Goal: Information Seeking & Learning: Learn about a topic

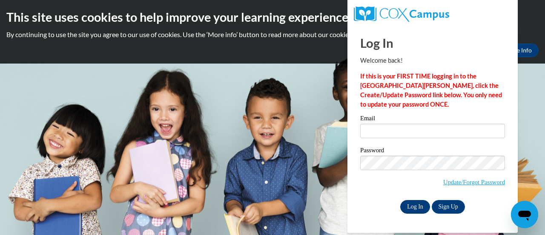
type input "shutchins@kippvisionprimary.org"
click at [414, 209] on input "Log In" at bounding box center [415, 207] width 30 height 14
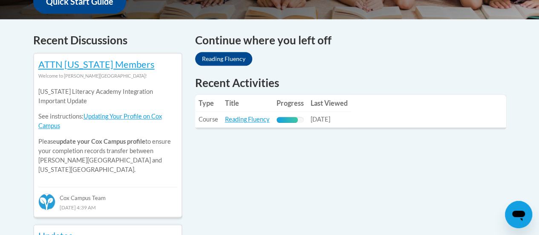
scroll to position [346, 0]
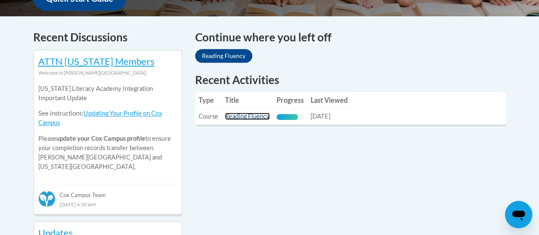
click at [245, 115] on link "Reading Fluency" at bounding box center [247, 115] width 45 height 7
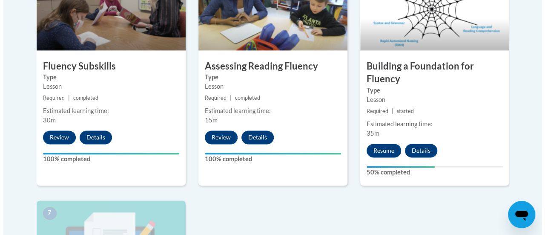
scroll to position [558, 0]
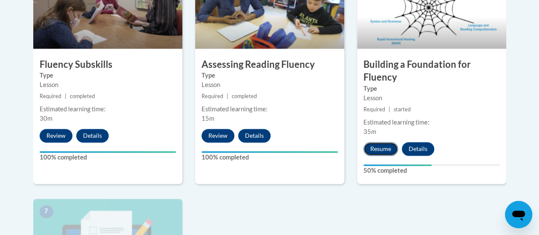
click at [377, 148] on button "Resume" at bounding box center [380, 149] width 35 height 14
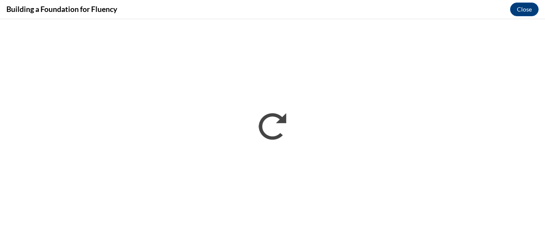
scroll to position [0, 0]
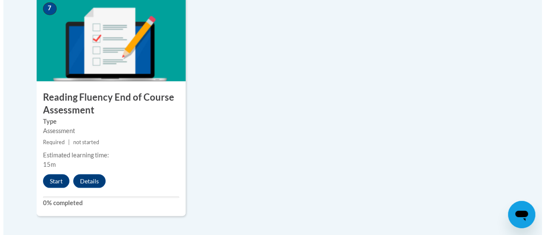
scroll to position [763, 0]
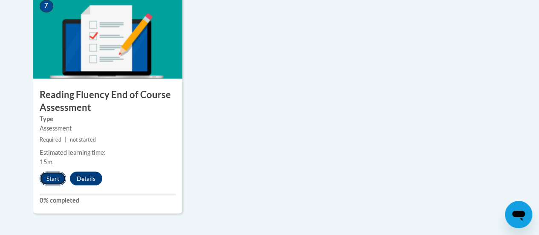
click at [49, 176] on button "Start" at bounding box center [53, 178] width 26 height 14
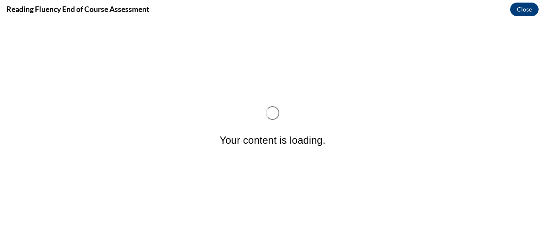
scroll to position [0, 0]
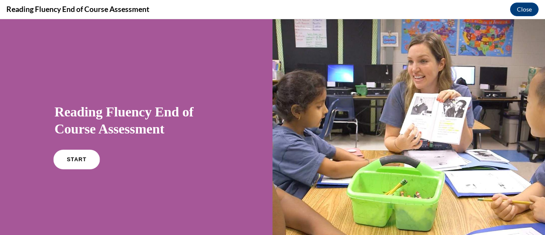
click at [66, 155] on link "START" at bounding box center [76, 160] width 46 height 20
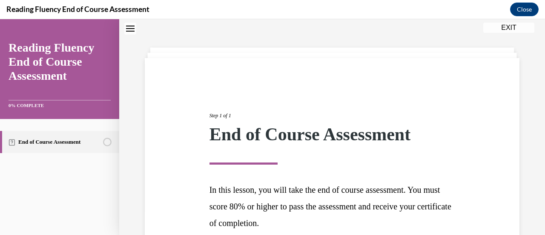
scroll to position [107, 0]
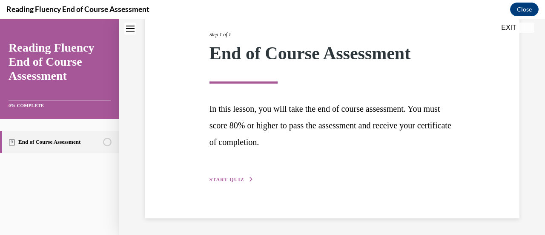
click at [238, 178] on span "START QUIZ" at bounding box center [227, 179] width 35 height 6
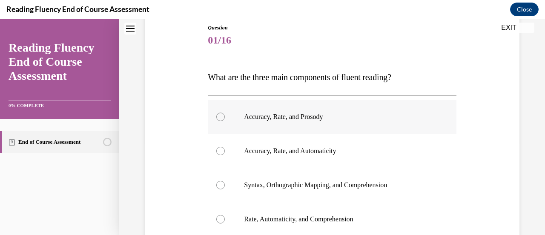
click at [285, 121] on label "Accuracy, Rate, and Prosody" at bounding box center [332, 117] width 248 height 34
click at [225, 121] on input "Accuracy, Rate, and Prosody" at bounding box center [220, 116] width 9 height 9
radio input "true"
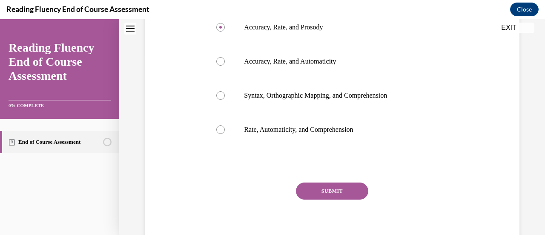
click at [337, 188] on button "SUBMIT" at bounding box center [332, 190] width 72 height 17
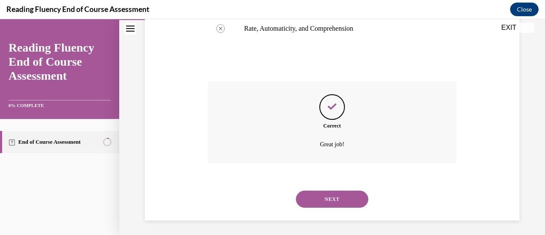
scroll to position [287, 0]
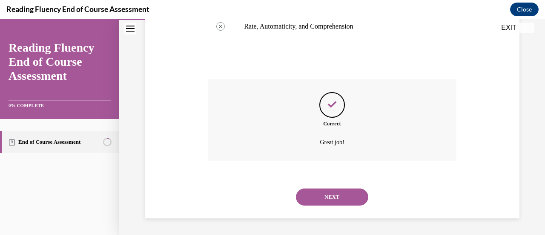
click at [336, 192] on button "NEXT" at bounding box center [332, 196] width 72 height 17
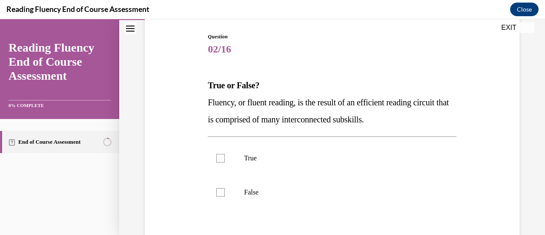
scroll to position [86, 0]
click at [270, 158] on p "True" at bounding box center [339, 157] width 191 height 9
click at [225, 158] on input "True" at bounding box center [220, 157] width 9 height 9
checkbox input "true"
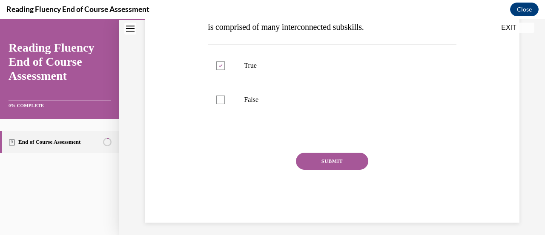
click at [347, 167] on button "SUBMIT" at bounding box center [332, 160] width 72 height 17
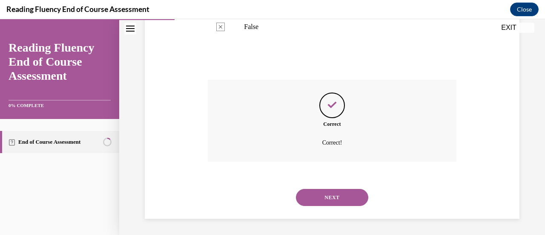
scroll to position [251, 0]
click at [342, 196] on button "NEXT" at bounding box center [332, 196] width 72 height 17
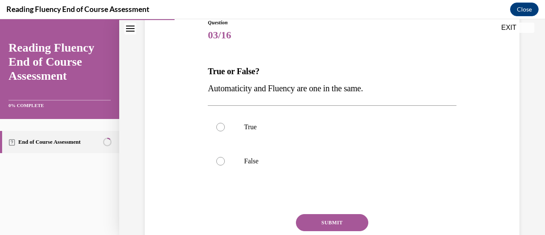
scroll to position [101, 0]
click at [285, 155] on label "False" at bounding box center [332, 160] width 248 height 34
click at [225, 156] on input "False" at bounding box center [220, 160] width 9 height 9
radio input "true"
click at [329, 220] on button "SUBMIT" at bounding box center [332, 221] width 72 height 17
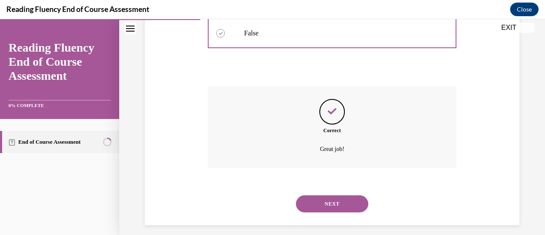
scroll to position [234, 0]
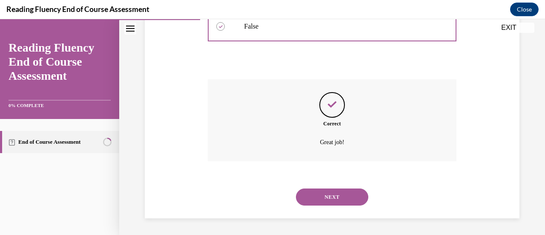
click at [338, 197] on button "NEXT" at bounding box center [332, 196] width 72 height 17
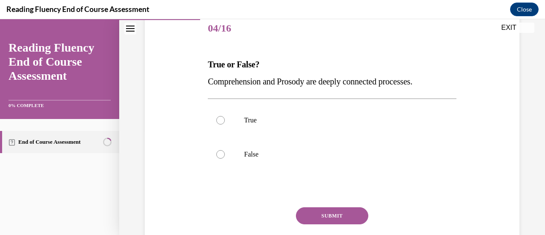
scroll to position [107, 0]
click at [330, 129] on label "True" at bounding box center [332, 120] width 248 height 34
click at [225, 124] on input "True" at bounding box center [220, 119] width 9 height 9
radio input "true"
click at [336, 214] on button "SUBMIT" at bounding box center [332, 215] width 72 height 17
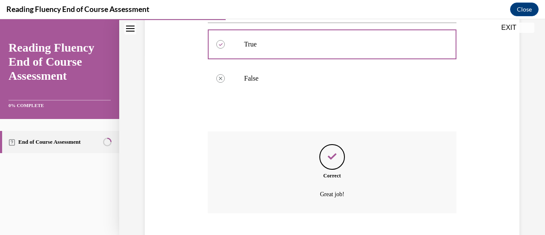
scroll to position [234, 0]
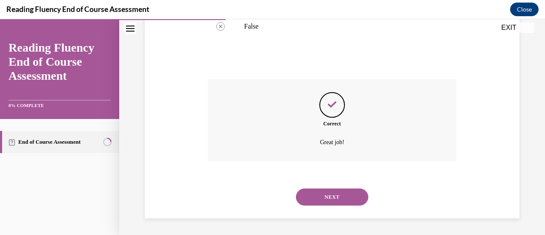
click at [336, 200] on button "NEXT" at bounding box center [332, 196] width 72 height 17
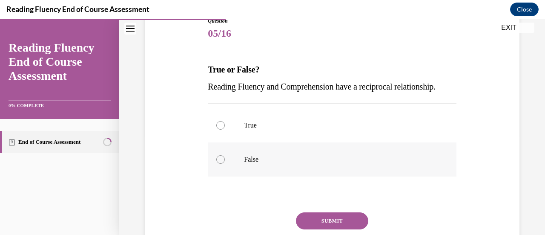
scroll to position [102, 0]
click at [334, 129] on p "True" at bounding box center [339, 125] width 191 height 9
click at [225, 129] on input "True" at bounding box center [220, 125] width 9 height 9
radio input "true"
click at [331, 229] on button "SUBMIT" at bounding box center [332, 220] width 72 height 17
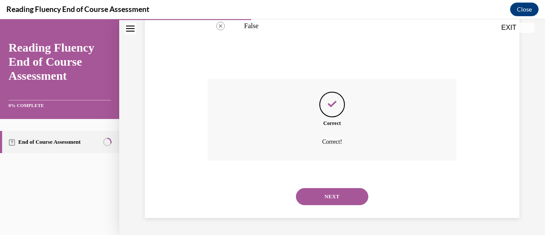
scroll to position [251, 0]
click at [342, 191] on button "NEXT" at bounding box center [332, 196] width 72 height 17
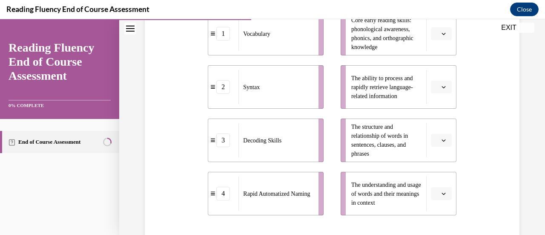
scroll to position [215, 0]
click at [289, 143] on div "Decoding Skills" at bounding box center [276, 139] width 75 height 34
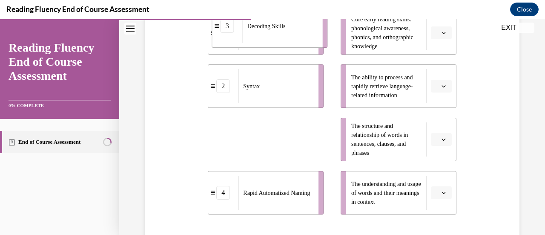
scroll to position [196, 0]
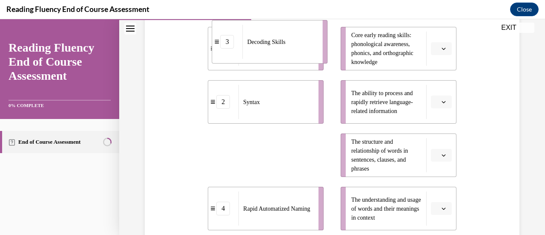
drag, startPoint x: 279, startPoint y: 153, endPoint x: 283, endPoint y: 36, distance: 116.8
click at [283, 36] on div "Decoding Skills" at bounding box center [280, 42] width 75 height 34
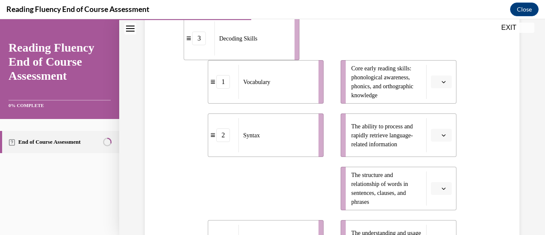
drag, startPoint x: 268, startPoint y: 161, endPoint x: 244, endPoint y: 23, distance: 140.5
click at [244, 23] on div "Decoding Skills" at bounding box center [252, 38] width 75 height 34
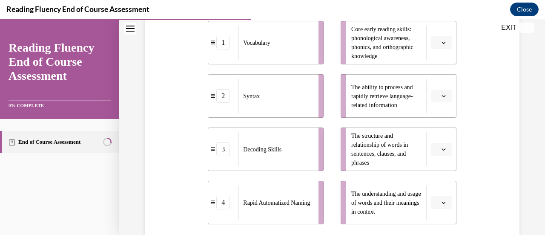
scroll to position [205, 0]
click at [436, 45] on span "Please select an option" at bounding box center [437, 42] width 3 height 9
click at [431, 91] on div "2" at bounding box center [434, 95] width 21 height 17
click at [442, 97] on icon "button" at bounding box center [444, 96] width 4 height 4
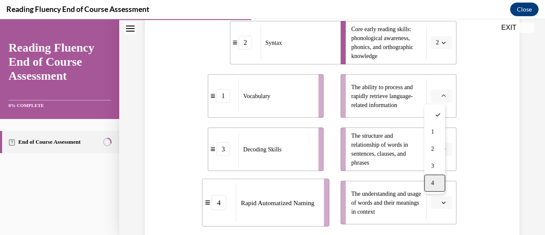
click at [437, 186] on div "4" at bounding box center [434, 182] width 21 height 17
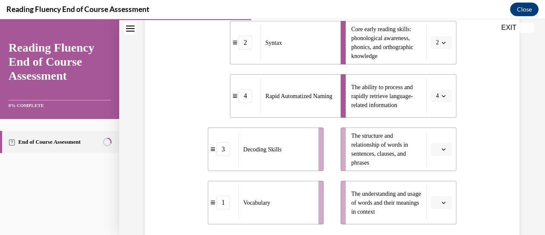
click at [441, 151] on span "button" at bounding box center [444, 149] width 6 height 6
click at [437, 86] on div "1" at bounding box center [434, 79] width 21 height 17
click at [441, 202] on span "button" at bounding box center [444, 202] width 6 height 6
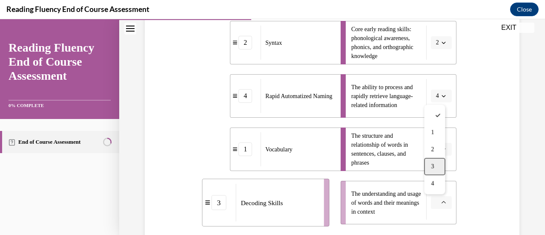
click at [434, 163] on span "3" at bounding box center [432, 166] width 3 height 7
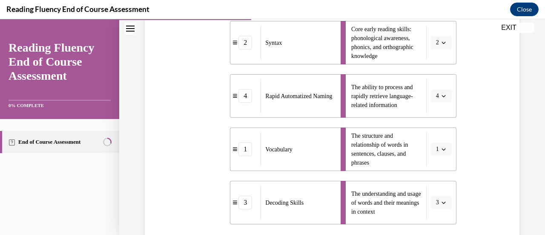
click at [463, 175] on div "Question 06/16 Match the subskills below that contribute to fluent reading with…" at bounding box center [332, 109] width 379 height 442
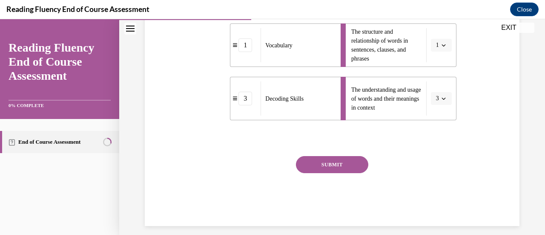
click at [354, 162] on button "SUBMIT" at bounding box center [332, 164] width 72 height 17
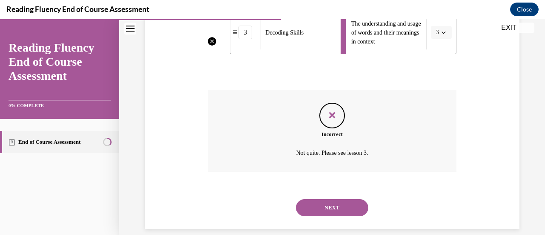
scroll to position [377, 0]
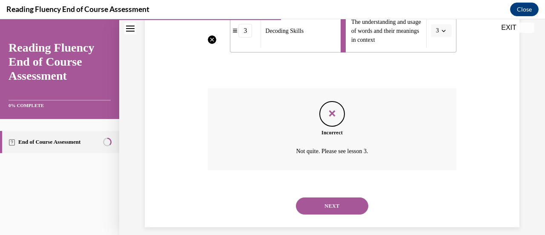
click at [337, 208] on button "NEXT" at bounding box center [332, 205] width 72 height 17
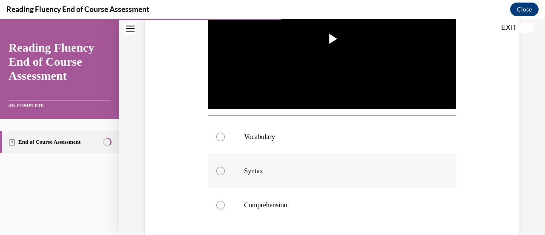
scroll to position [262, 0]
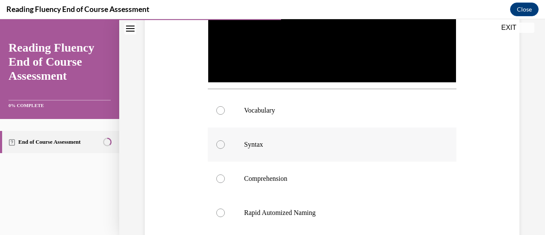
click at [342, 150] on label "Syntax" at bounding box center [332, 144] width 248 height 34
click at [225, 149] on input "Syntax" at bounding box center [220, 144] width 9 height 9
radio input "true"
click at [342, 150] on label "Syntax" at bounding box center [332, 144] width 248 height 34
click at [225, 149] on input "Syntax" at bounding box center [220, 144] width 9 height 9
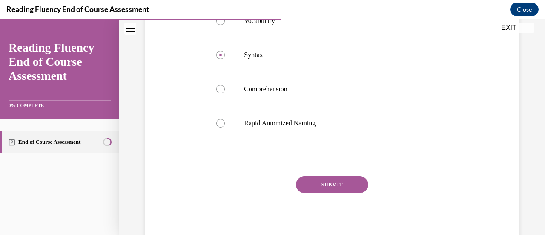
click at [334, 183] on button "SUBMIT" at bounding box center [332, 184] width 72 height 17
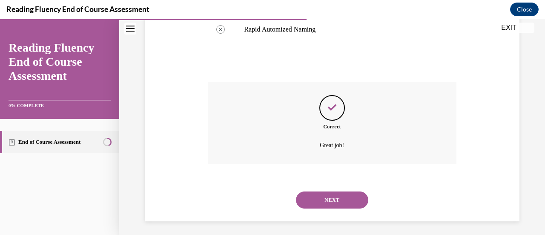
scroll to position [446, 0]
click at [334, 191] on button "NEXT" at bounding box center [332, 199] width 72 height 17
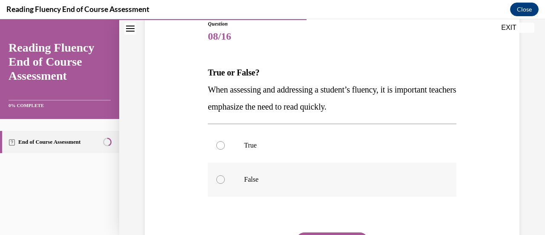
scroll to position [99, 0]
click at [314, 184] on label "False" at bounding box center [332, 179] width 248 height 34
click at [225, 183] on input "False" at bounding box center [220, 179] width 9 height 9
radio input "true"
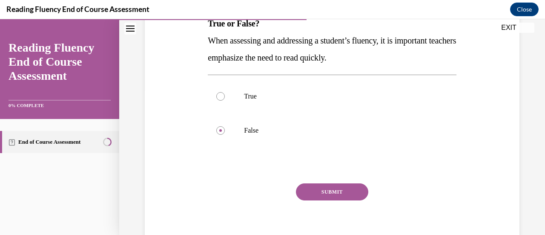
click at [336, 187] on button "SUBMIT" at bounding box center [332, 191] width 72 height 17
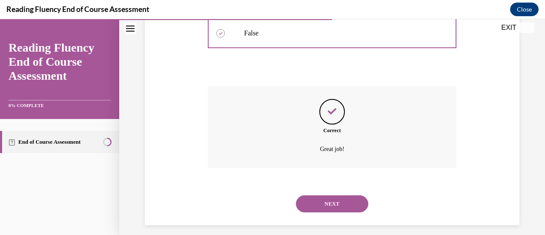
scroll to position [251, 0]
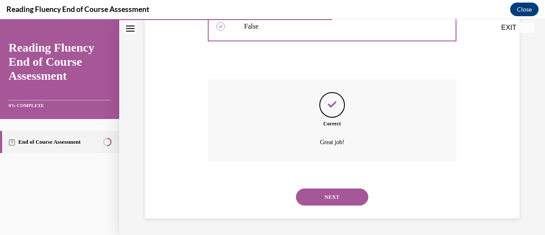
click at [334, 201] on button "NEXT" at bounding box center [332, 196] width 72 height 17
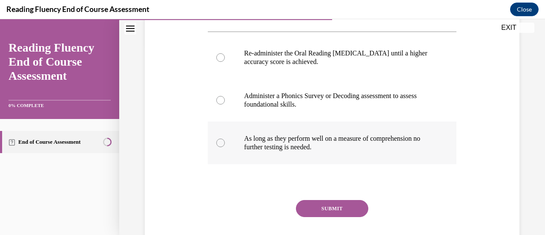
scroll to position [192, 0]
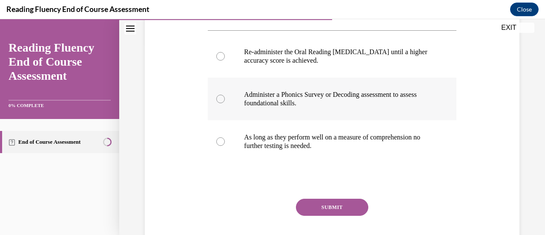
click at [345, 94] on p "Administer a Phonics Survey or Decoding assessment to assess foundational skill…" at bounding box center [339, 98] width 191 height 17
click at [225, 95] on input "Administer a Phonics Survey or Decoding assessment to assess foundational skill…" at bounding box center [220, 99] width 9 height 9
radio input "true"
click at [343, 201] on button "SUBMIT" at bounding box center [332, 206] width 72 height 17
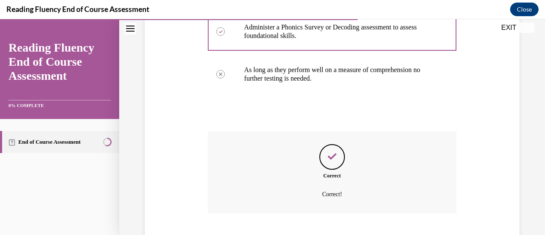
scroll to position [311, 0]
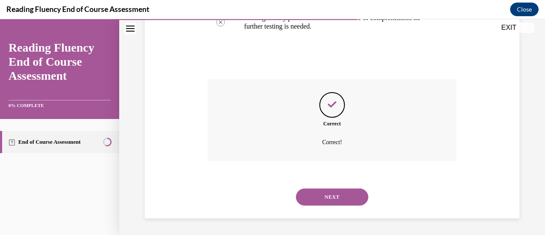
click at [343, 201] on button "NEXT" at bounding box center [332, 196] width 72 height 17
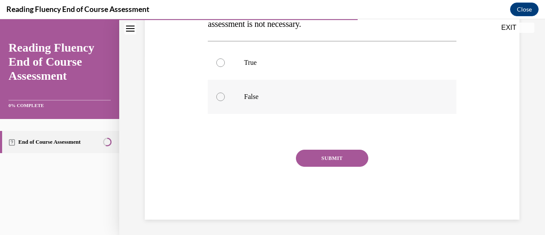
scroll to position [182, 0]
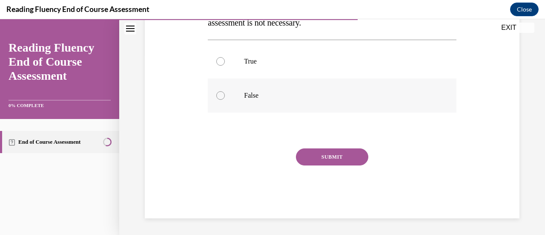
click at [327, 90] on label "False" at bounding box center [332, 95] width 248 height 34
click at [225, 91] on input "False" at bounding box center [220, 95] width 9 height 9
radio input "true"
click at [345, 158] on button "SUBMIT" at bounding box center [332, 156] width 72 height 17
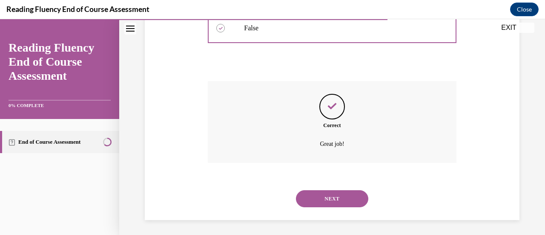
scroll to position [251, 0]
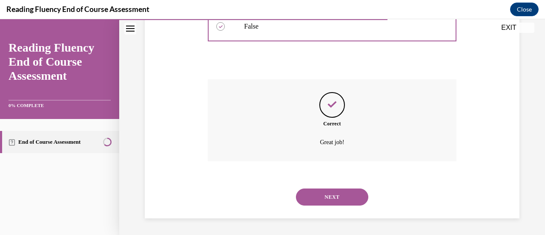
click at [353, 202] on button "NEXT" at bounding box center [332, 196] width 72 height 17
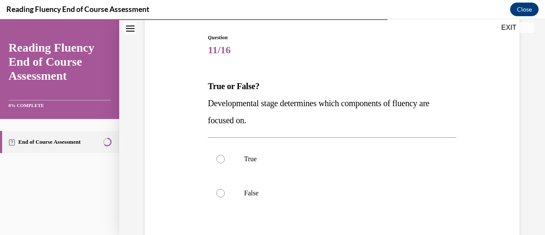
scroll to position [85, 0]
click at [312, 156] on p "True" at bounding box center [339, 158] width 191 height 9
click at [225, 156] on input "True" at bounding box center [220, 158] width 9 height 9
radio input "true"
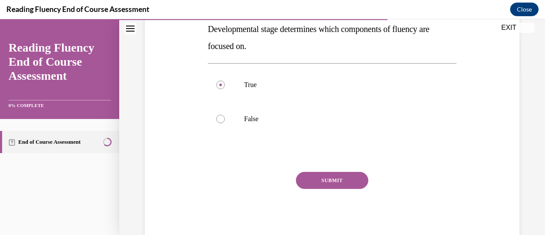
click at [327, 178] on button "SUBMIT" at bounding box center [332, 180] width 72 height 17
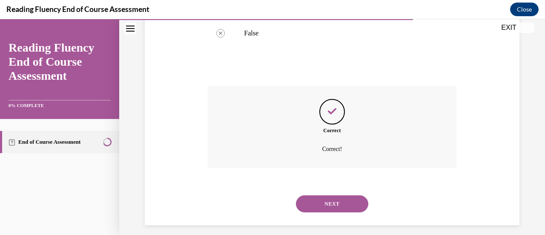
scroll to position [251, 0]
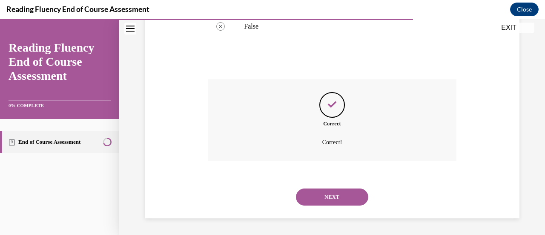
click at [344, 190] on button "NEXT" at bounding box center [332, 196] width 72 height 17
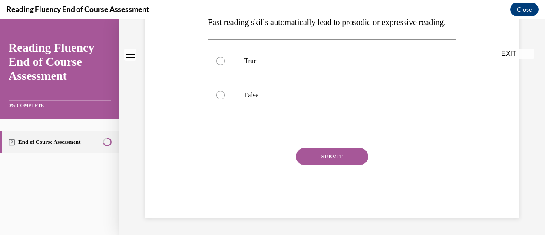
scroll to position [0, 0]
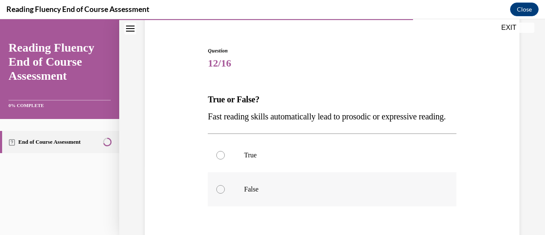
click at [335, 193] on p "False" at bounding box center [339, 189] width 191 height 9
click at [225, 193] on input "False" at bounding box center [220, 189] width 9 height 9
radio input "true"
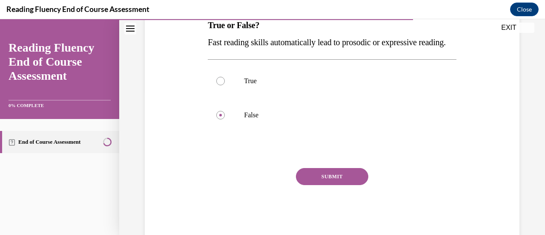
click at [339, 185] on button "SUBMIT" at bounding box center [332, 176] width 72 height 17
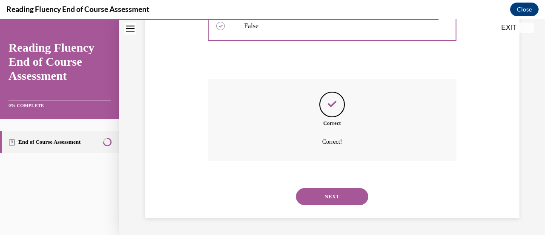
scroll to position [251, 0]
click at [339, 195] on button "NEXT" at bounding box center [332, 196] width 72 height 17
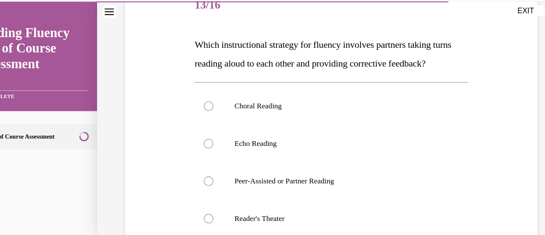
click at [305, 169] on p "Peer-Assisted or Partner Reading" at bounding box center [305, 164] width 191 height 9
click at [191, 169] on input "Peer-Assisted or Partner Reading" at bounding box center [187, 164] width 9 height 9
radio input "true"
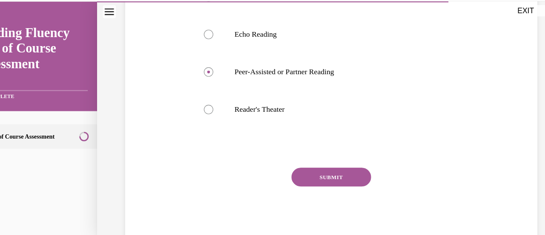
scroll to position [212, 0]
click at [305, 169] on button "SUBMIT" at bounding box center [298, 160] width 72 height 17
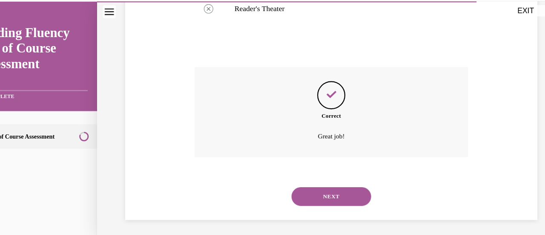
scroll to position [319, 0]
click at [301, 181] on button "NEXT" at bounding box center [298, 178] width 72 height 17
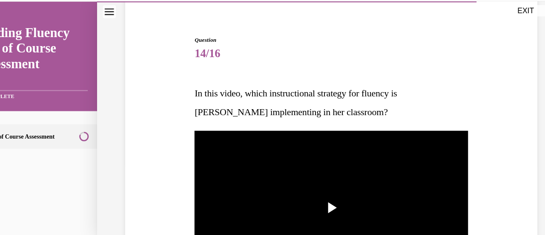
scroll to position [69, 0]
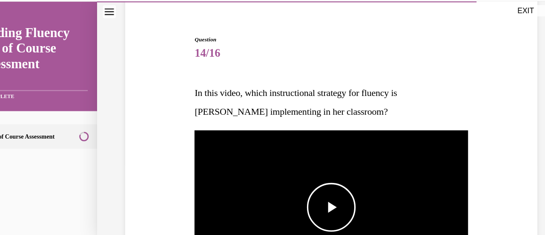
click at [299, 188] on span "Video player" at bounding box center [299, 188] width 0 height 0
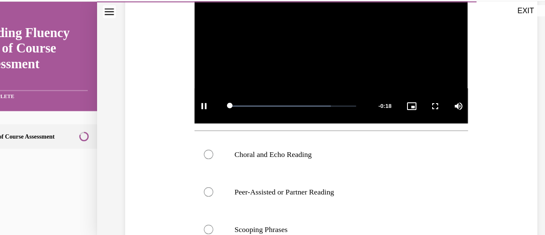
scroll to position [219, 0]
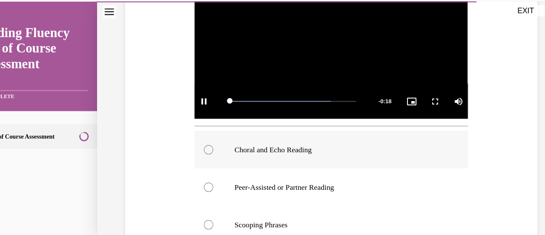
click at [285, 140] on label "Choral and Echo Reading" at bounding box center [298, 136] width 248 height 34
click at [191, 140] on input "Choral and Echo Reading" at bounding box center [187, 136] width 9 height 9
radio input "true"
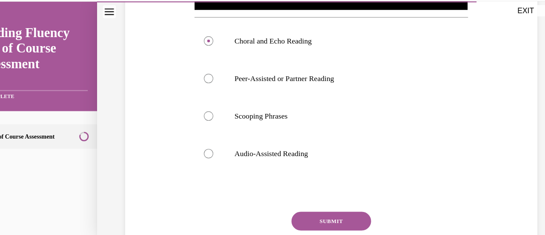
click at [302, 200] on button "SUBMIT" at bounding box center [298, 200] width 72 height 17
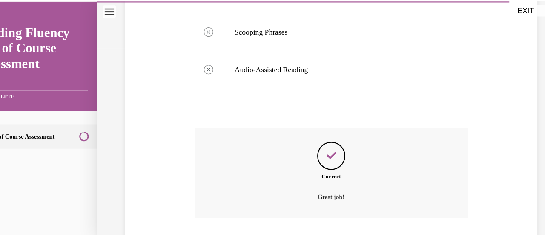
scroll to position [446, 0]
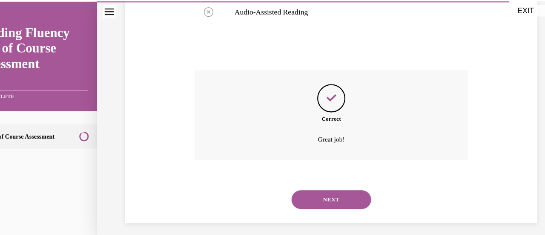
click at [302, 178] on button "NEXT" at bounding box center [298, 181] width 72 height 17
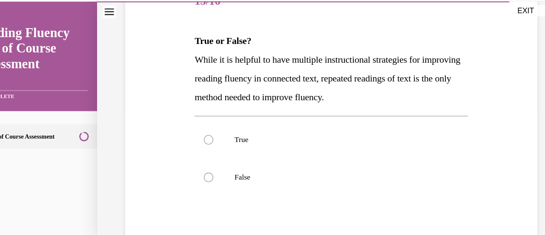
scroll to position [139, 0]
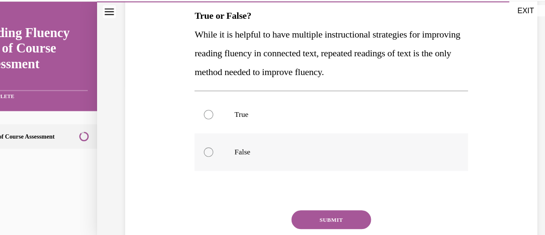
click at [225, 144] on label "False" at bounding box center [298, 138] width 248 height 34
click at [191, 142] on input "False" at bounding box center [187, 138] width 9 height 9
radio input "true"
click at [307, 201] on button "SUBMIT" at bounding box center [298, 199] width 72 height 17
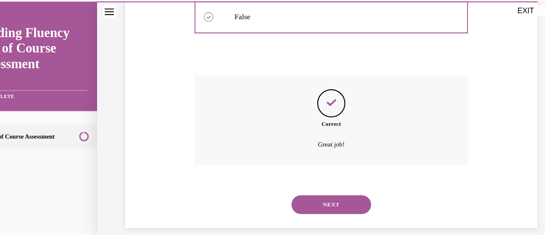
scroll to position [268, 0]
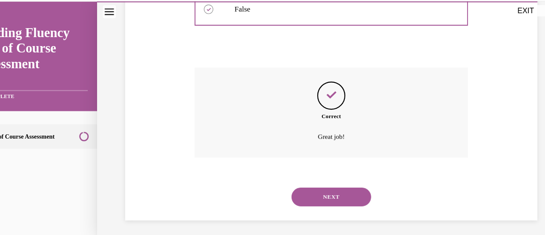
click at [308, 172] on button "NEXT" at bounding box center [298, 178] width 72 height 17
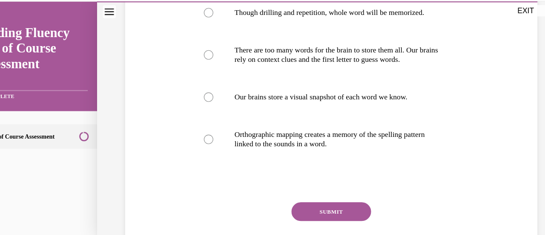
scroll to position [183, 0]
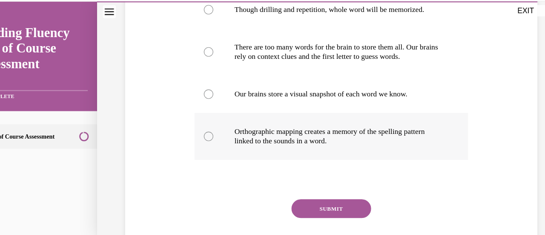
click at [309, 140] on label "Orthographic mapping creates a memory of the spelling pattern linked to the sou…" at bounding box center [298, 124] width 248 height 43
click at [191, 128] on input "Orthographic mapping creates a memory of the spelling pattern linked to the sou…" at bounding box center [187, 124] width 9 height 9
radio input "true"
click at [308, 187] on button "SUBMIT" at bounding box center [298, 189] width 72 height 17
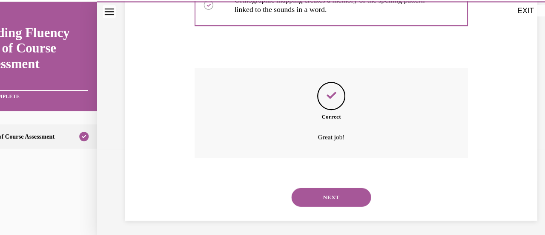
scroll to position [302, 0]
click at [308, 183] on button "NEXT" at bounding box center [298, 178] width 72 height 17
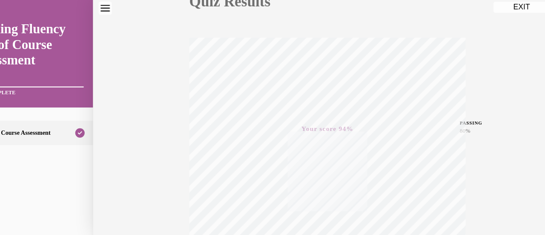
scroll to position [110, 0]
click at [479, 8] on button "EXIT" at bounding box center [471, 6] width 51 height 10
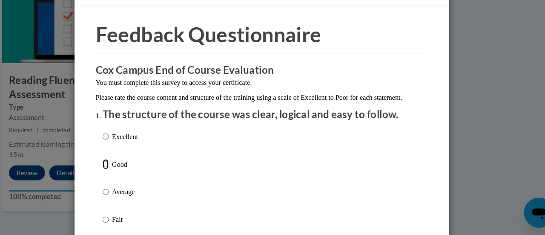
click at [128, 175] on input "Good" at bounding box center [131, 170] width 6 height 9
radio input "true"
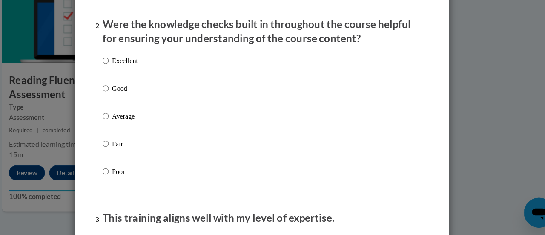
scroll to position [241, 0]
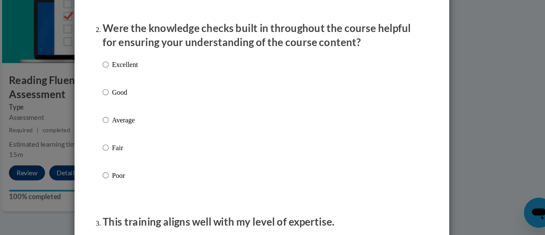
click at [136, 109] on p "Good" at bounding box center [147, 104] width 23 height 9
click at [133, 109] on input "Good" at bounding box center [131, 104] width 6 height 9
radio input "true"
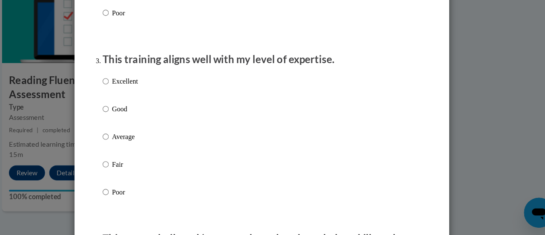
scroll to position [391, 0]
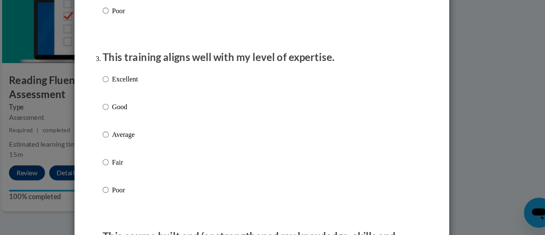
click at [151, 148] on p "Average" at bounding box center [147, 142] width 23 height 9
click at [133, 148] on input "Average" at bounding box center [131, 142] width 6 height 9
radio input "true"
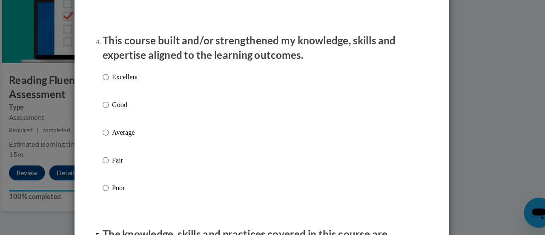
scroll to position [570, 0]
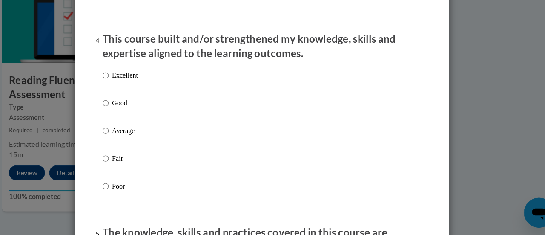
click at [141, 120] on p "Good" at bounding box center [147, 114] width 23 height 9
click at [133, 120] on input "Good" at bounding box center [131, 114] width 6 height 9
radio input "true"
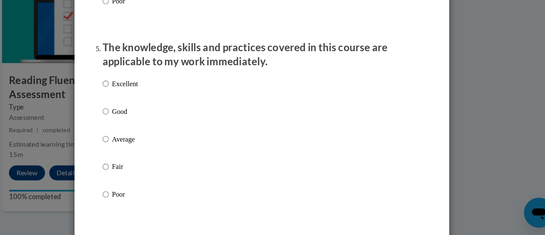
scroll to position [742, 0]
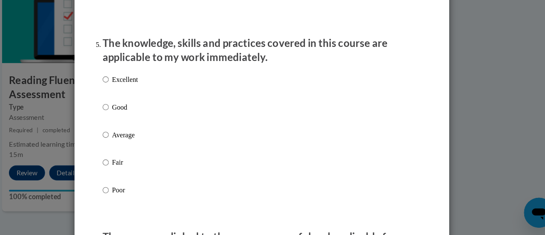
click at [136, 123] on p "Good" at bounding box center [147, 118] width 23 height 9
click at [133, 123] on input "Good" at bounding box center [131, 118] width 6 height 9
radio input "true"
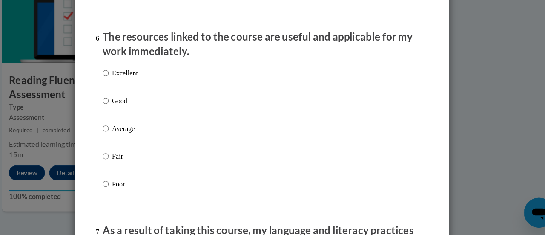
scroll to position [924, 0]
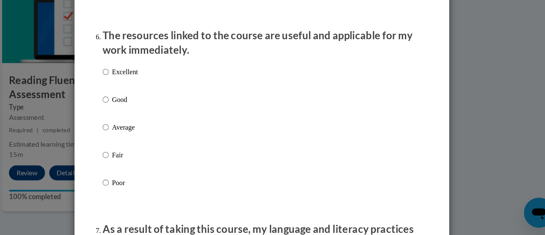
click at [147, 116] on p "Good" at bounding box center [147, 111] width 23 height 9
click at [133, 116] on input "Good" at bounding box center [131, 111] width 6 height 9
radio input "true"
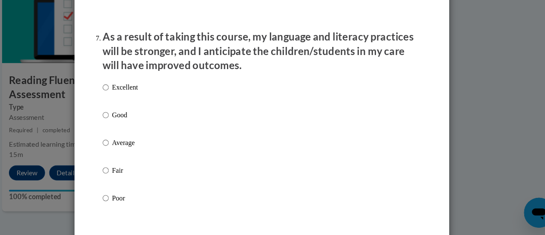
scroll to position [1110, 0]
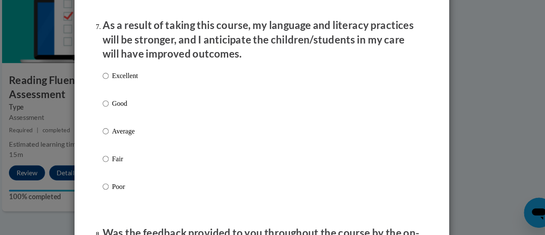
click at [143, 120] on p "Good" at bounding box center [147, 114] width 23 height 9
click at [133, 120] on input "Good" at bounding box center [131, 114] width 6 height 9
radio input "true"
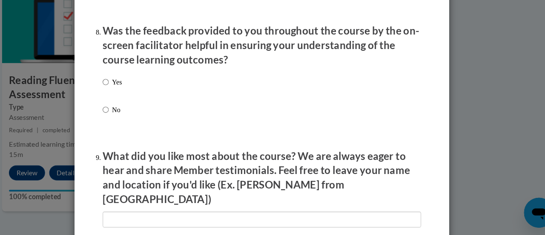
scroll to position [1294, 0]
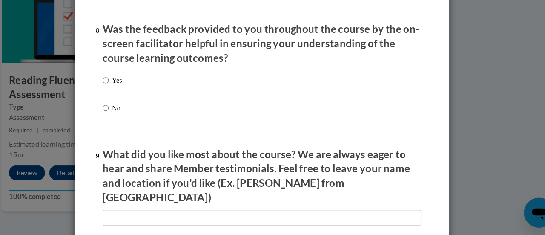
click at [141, 99] on p "Yes" at bounding box center [140, 93] width 9 height 9
click at [133, 99] on input "Yes" at bounding box center [131, 93] width 6 height 9
radio input "true"
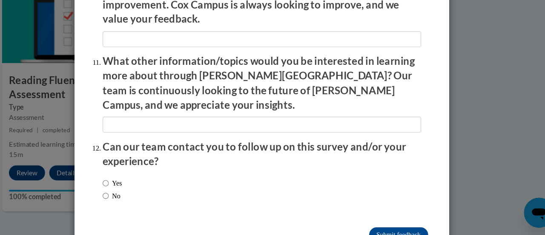
scroll to position [1536, 0]
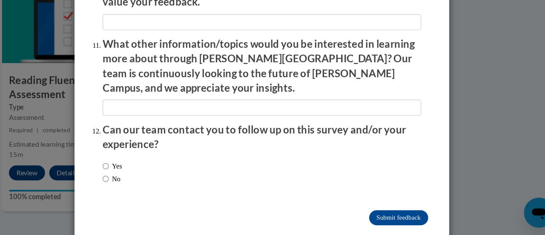
click at [134, 179] on label "No" at bounding box center [136, 183] width 16 height 9
click at [133, 179] on input "No" at bounding box center [131, 183] width 6 height 9
radio input "true"
click at [385, 212] on input "Submit feedback" at bounding box center [397, 219] width 54 height 14
